Goal: Navigation & Orientation: Go to known website

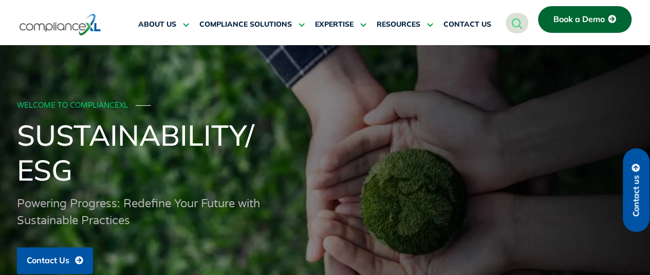
scroll to position [380, 0]
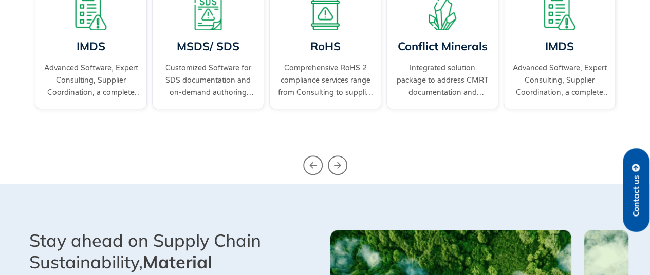
scroll to position [3076, 0]
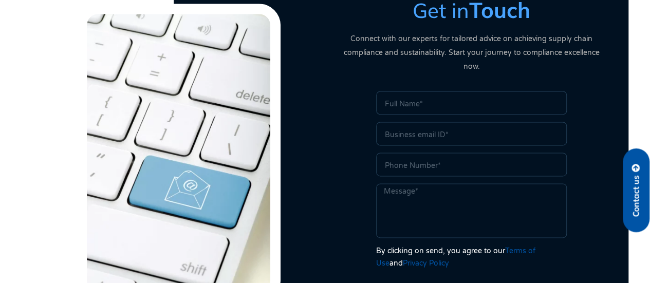
scroll to position [347, 0]
